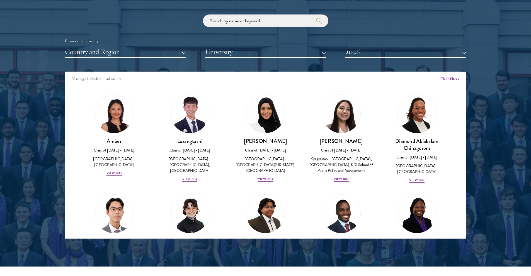
scroll to position [668, 0]
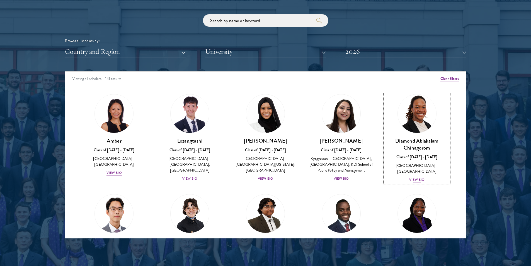
click at [412, 177] on div "View Bio" at bounding box center [416, 179] width 15 height 5
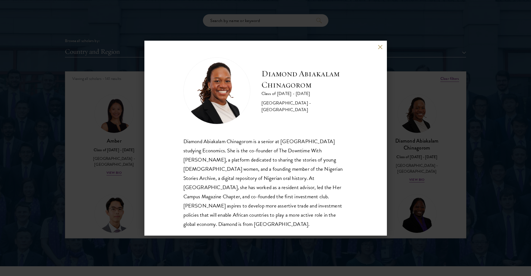
click at [378, 46] on button at bounding box center [380, 47] width 5 height 5
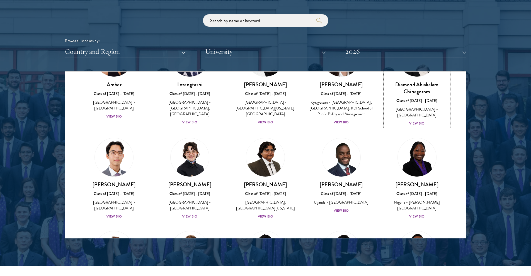
scroll to position [59, 0]
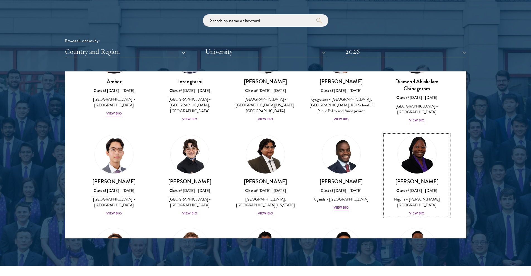
click at [415, 213] on div "View Bio" at bounding box center [416, 213] width 15 height 5
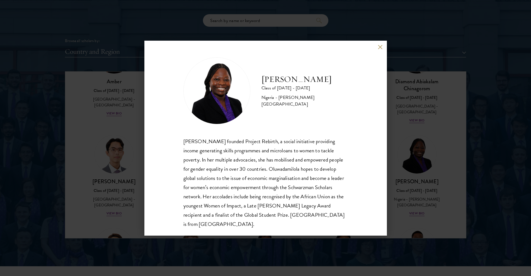
click at [378, 47] on button at bounding box center [380, 47] width 5 height 5
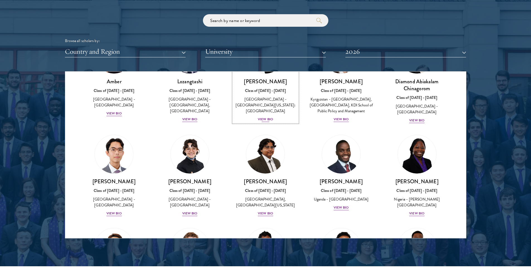
click at [264, 117] on div "View Bio" at bounding box center [265, 119] width 15 height 5
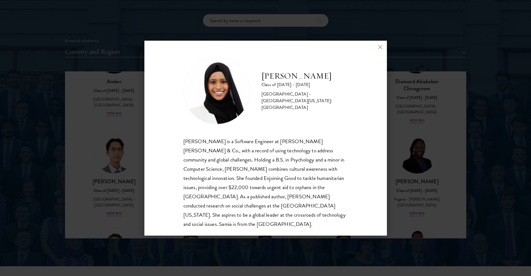
click at [103, 112] on div "[PERSON_NAME] Class of [DATE] - [DATE] [GEOGRAPHIC_DATA] - [GEOGRAPHIC_DATA][US…" at bounding box center [265, 138] width 531 height 276
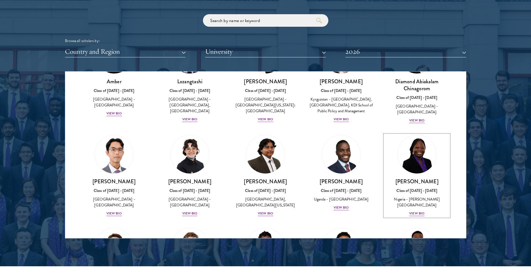
scroll to position [37, 0]
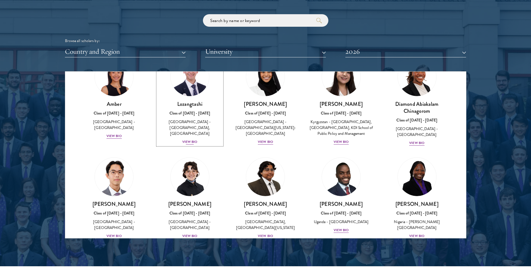
click at [192, 139] on div "View Bio" at bounding box center [189, 141] width 15 height 5
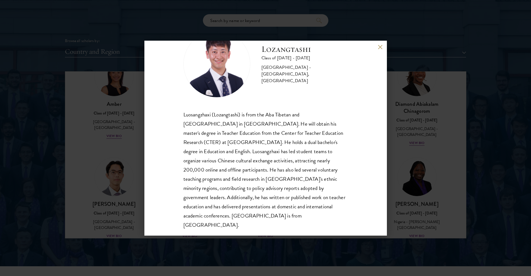
scroll to position [28, 0]
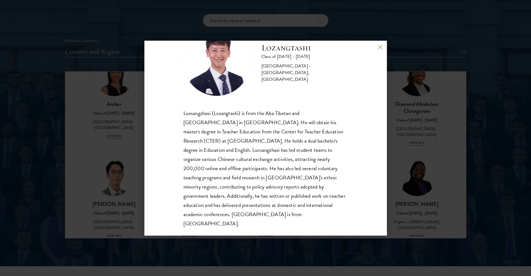
click at [378, 46] on button at bounding box center [380, 47] width 5 height 5
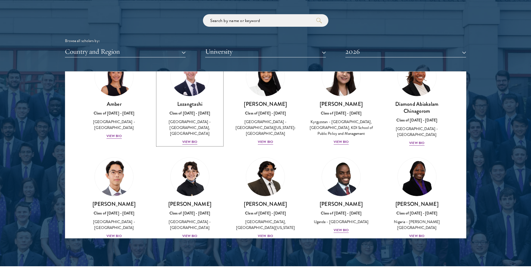
scroll to position [23, 0]
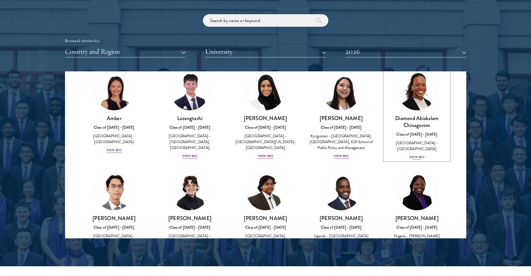
click at [417, 155] on div "View Bio" at bounding box center [416, 157] width 15 height 5
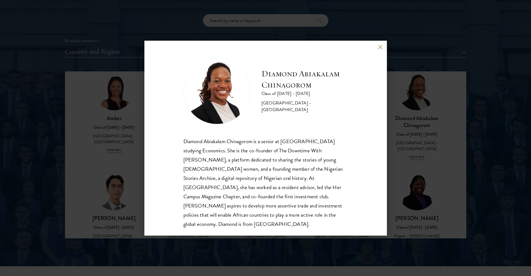
click at [379, 47] on button at bounding box center [380, 47] width 5 height 5
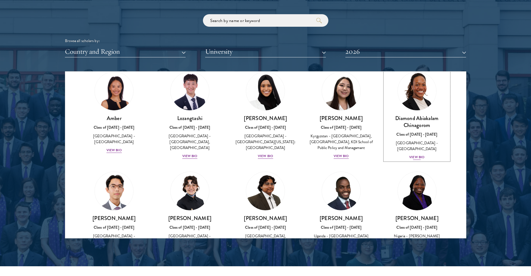
click at [411, 155] on div "View Bio" at bounding box center [416, 157] width 15 height 5
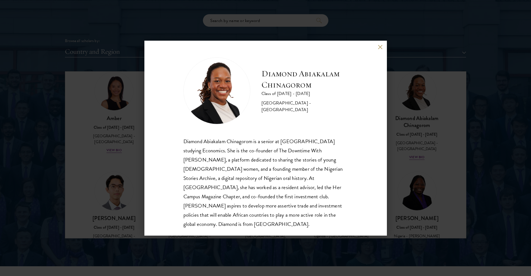
click at [121, 174] on div "Diamond Abiakalam [GEOGRAPHIC_DATA] Class of [DATE] - [DATE] [GEOGRAPHIC_DATA] …" at bounding box center [265, 138] width 531 height 276
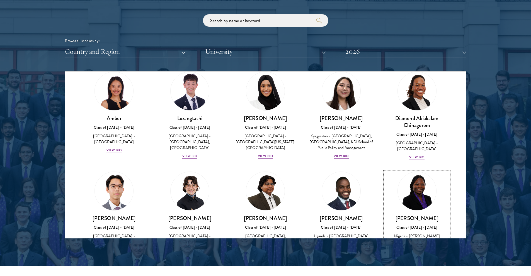
scroll to position [37, 0]
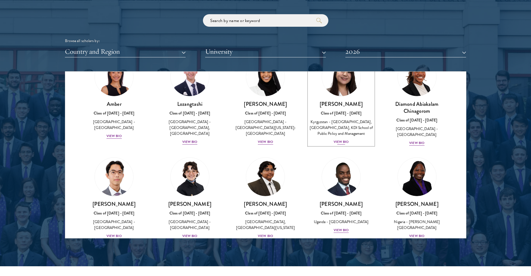
click at [338, 145] on div "View Bio" at bounding box center [340, 141] width 15 height 5
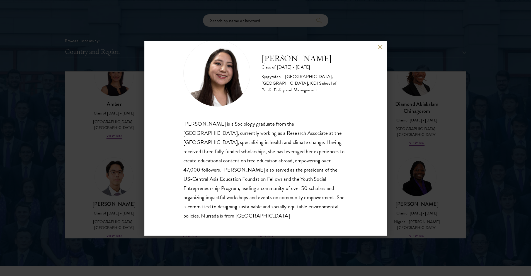
scroll to position [19, 0]
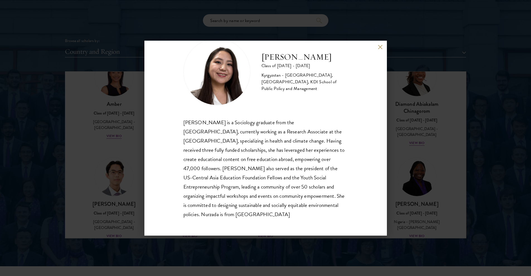
click at [381, 46] on button at bounding box center [380, 47] width 5 height 5
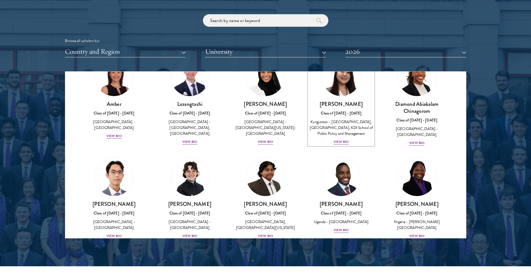
scroll to position [23, 0]
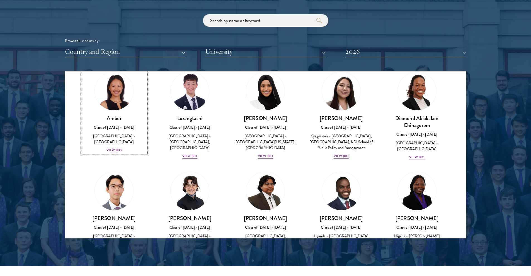
click at [113, 148] on div "View Bio" at bounding box center [113, 150] width 15 height 5
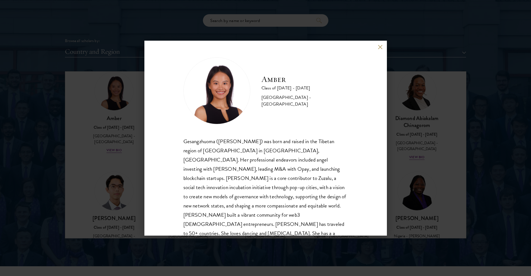
scroll to position [19, 0]
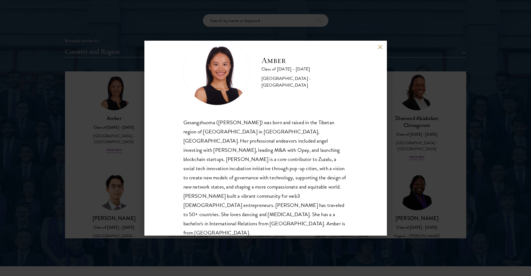
click at [113, 128] on div "Amber Class of [DATE] - [DATE] [GEOGRAPHIC_DATA] - [GEOGRAPHIC_DATA] Gesangzhuo…" at bounding box center [265, 138] width 531 height 276
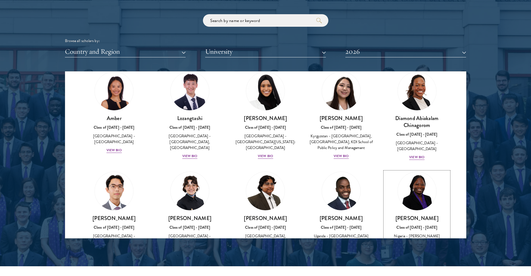
scroll to position [37, 0]
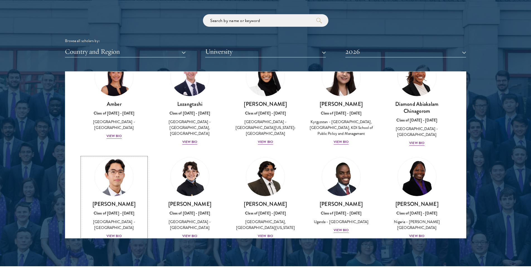
click at [116, 235] on div "View Bio" at bounding box center [113, 235] width 15 height 5
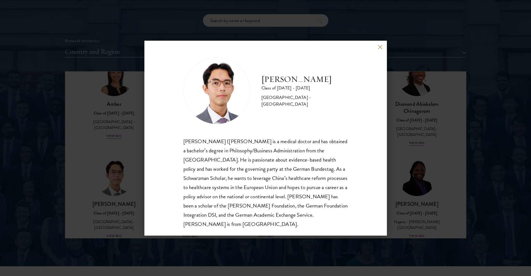
scroll to position [10, 0]
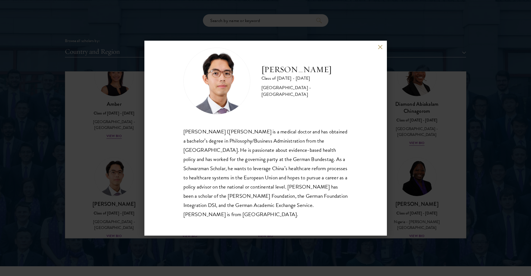
click at [380, 47] on button at bounding box center [380, 47] width 5 height 5
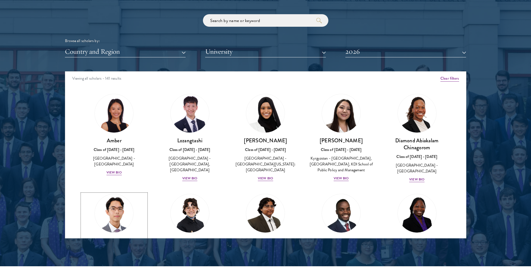
scroll to position [0, 0]
